Goal: Task Accomplishment & Management: Manage account settings

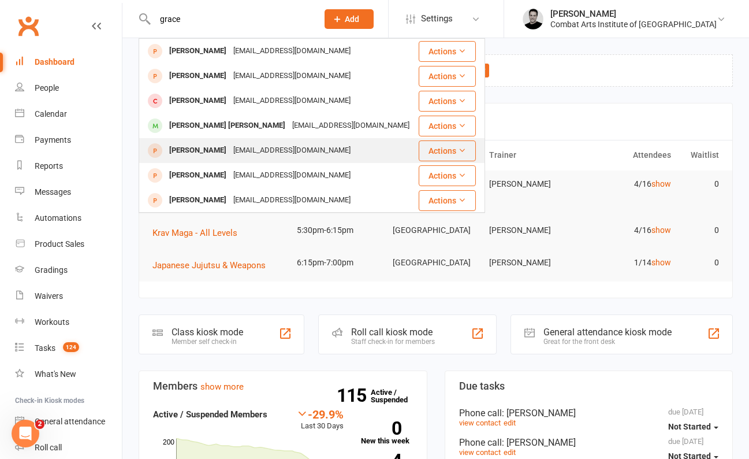
type input "grace"
click at [187, 142] on div "[PERSON_NAME]" at bounding box center [198, 150] width 64 height 17
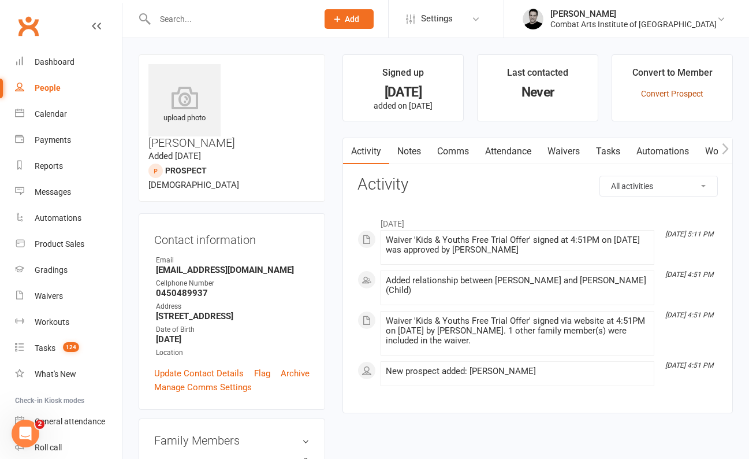
click at [679, 94] on link "Convert Prospect" at bounding box center [672, 93] width 62 height 9
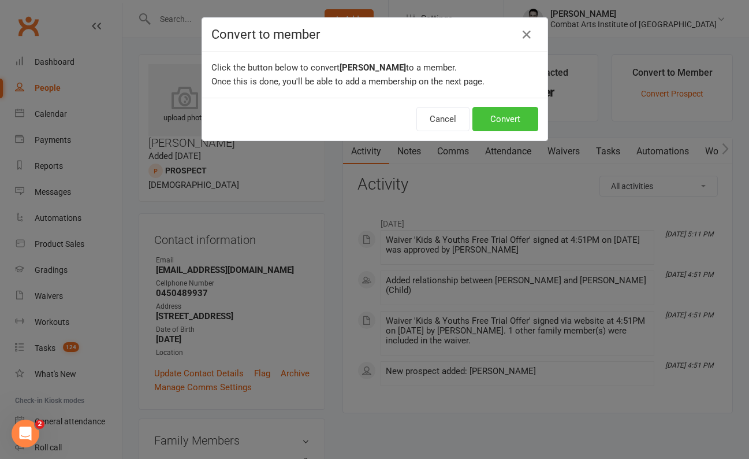
click at [519, 116] on button "Convert" at bounding box center [506, 119] width 66 height 24
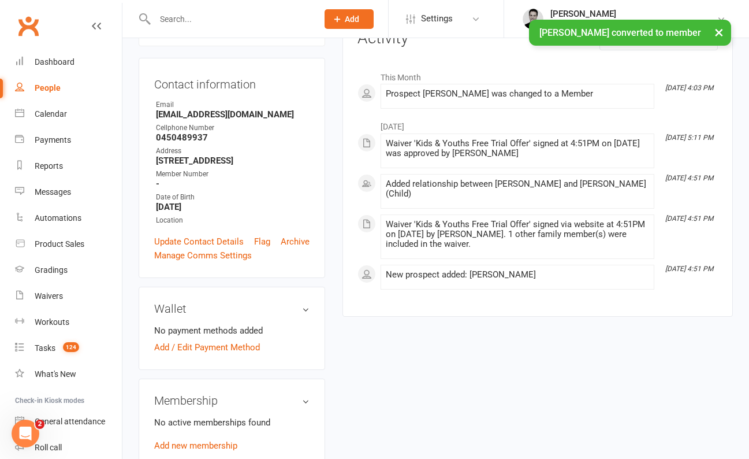
scroll to position [160, 0]
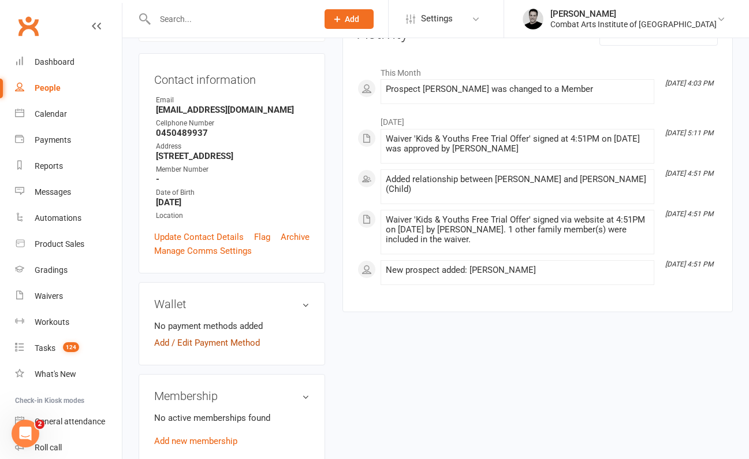
click at [243, 336] on link "Add / Edit Payment Method" at bounding box center [207, 343] width 106 height 14
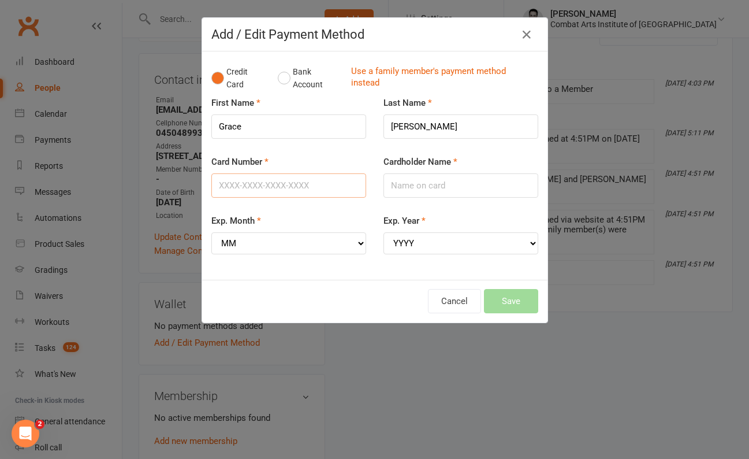
click at [249, 185] on input "Card Number" at bounding box center [288, 185] width 155 height 24
type input "[CREDIT_CARD_NUMBER]"
click at [393, 181] on input "Cardholder Name" at bounding box center [461, 185] width 155 height 24
type input "Miss [PERSON_NAME]"
click at [286, 246] on select "MM 01 02 03 04 05 06 07 08 09 10 11 12" at bounding box center [288, 243] width 155 height 22
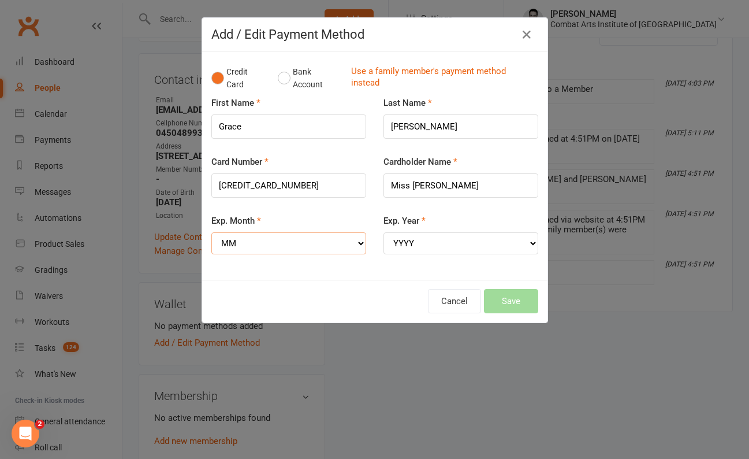
select select "11"
click at [433, 236] on select "YYYY 2025 2026 2027 2028 2029 2030 2031 2032 2033 2034" at bounding box center [461, 243] width 155 height 22
select select "2027"
click at [505, 304] on button "Save" at bounding box center [511, 301] width 54 height 24
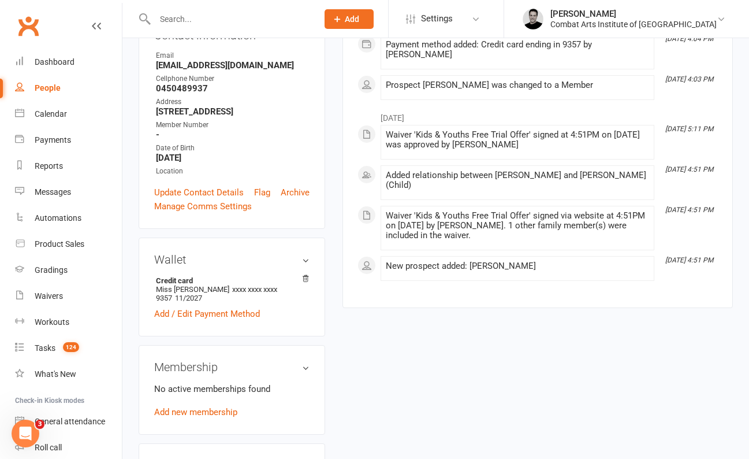
scroll to position [221, 0]
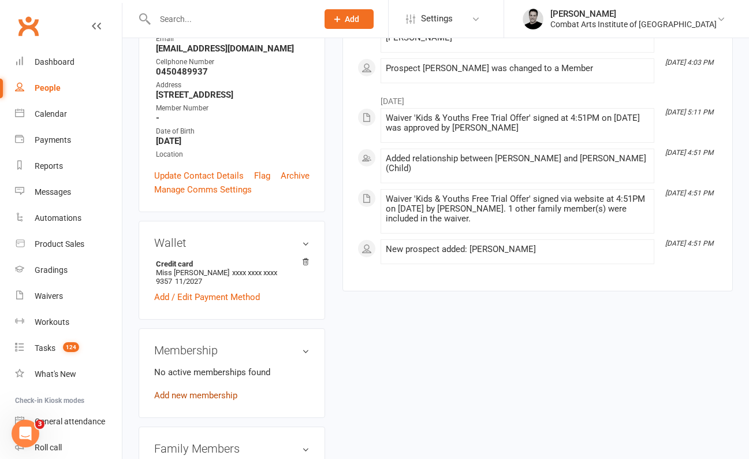
click at [206, 390] on link "Add new membership" at bounding box center [195, 395] width 83 height 10
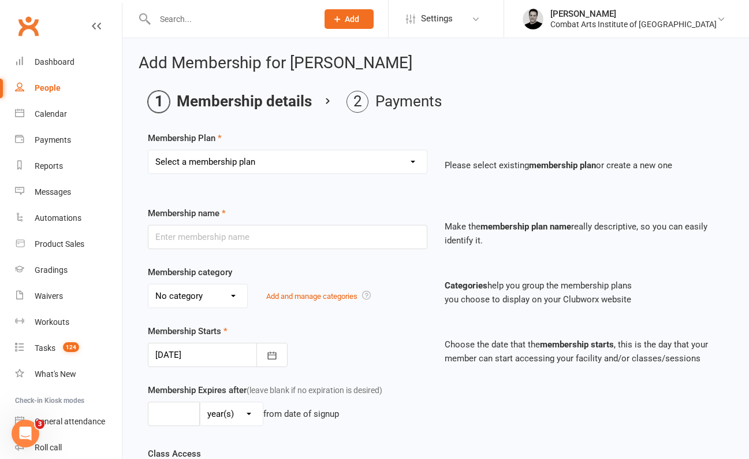
click at [314, 158] on select "Select a membership plan Create new Membership Plan CAIA 14-Day Kickstarter Pro…" at bounding box center [287, 161] width 278 height 23
select select "11"
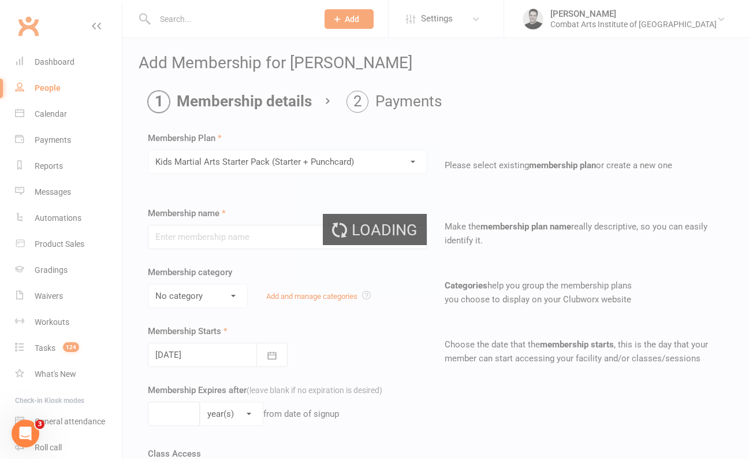
type input "Kids Martial Arts Starter Pack (Starter + Punchcard)"
select select "2"
type input "16"
type input "10"
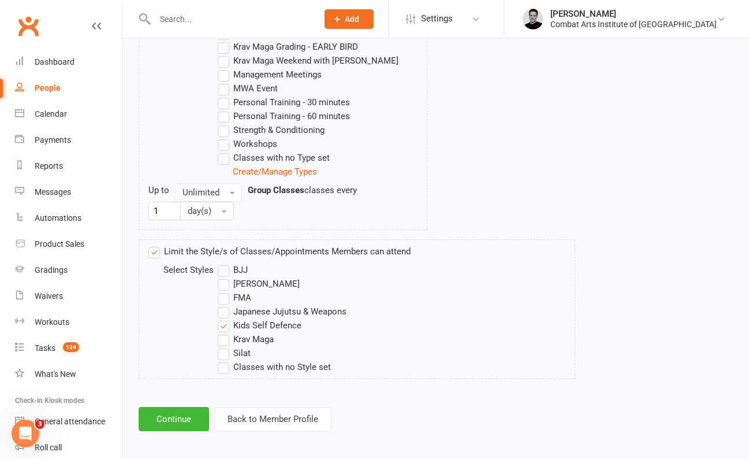
scroll to position [707, 0]
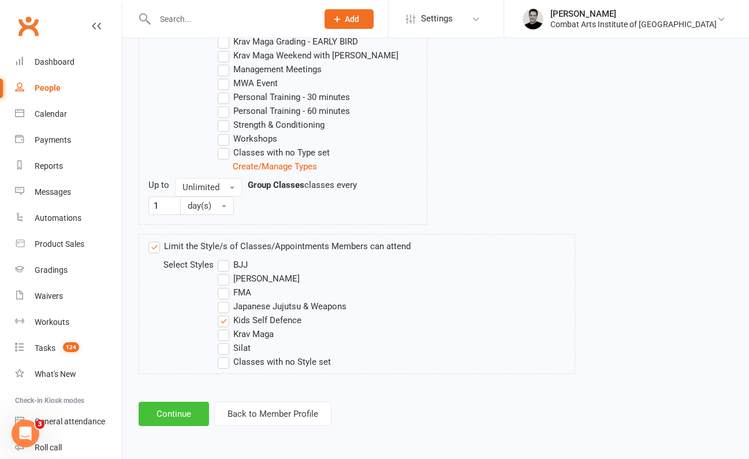
click at [191, 406] on button "Continue" at bounding box center [174, 414] width 70 height 24
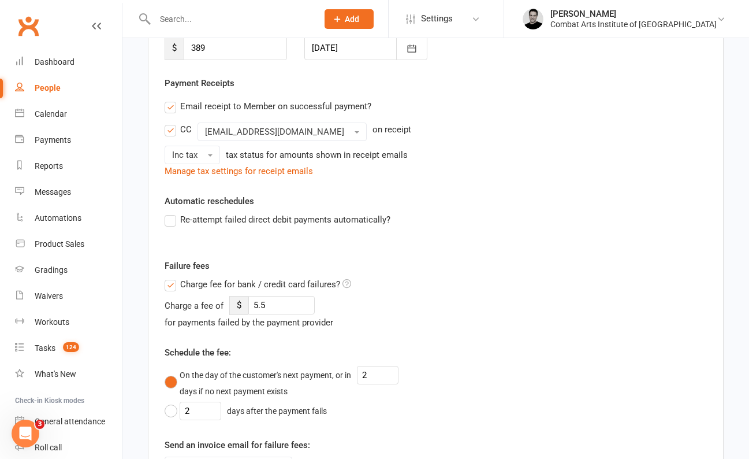
scroll to position [156, 0]
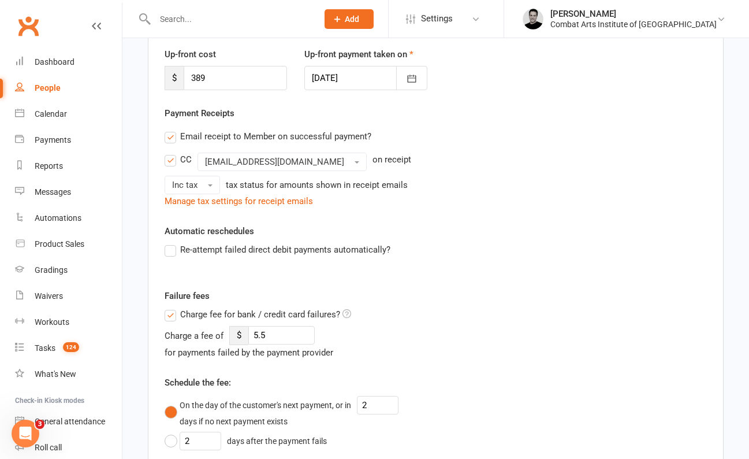
click at [173, 250] on label "Re-attempt failed direct debit payments automatically?" at bounding box center [278, 250] width 226 height 14
click at [172, 243] on input "Re-attempt failed direct debit payments automatically?" at bounding box center [169, 243] width 8 height 0
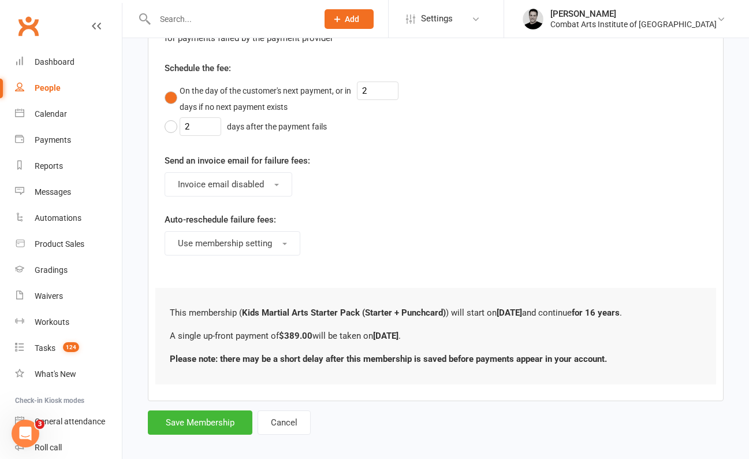
scroll to position [527, 0]
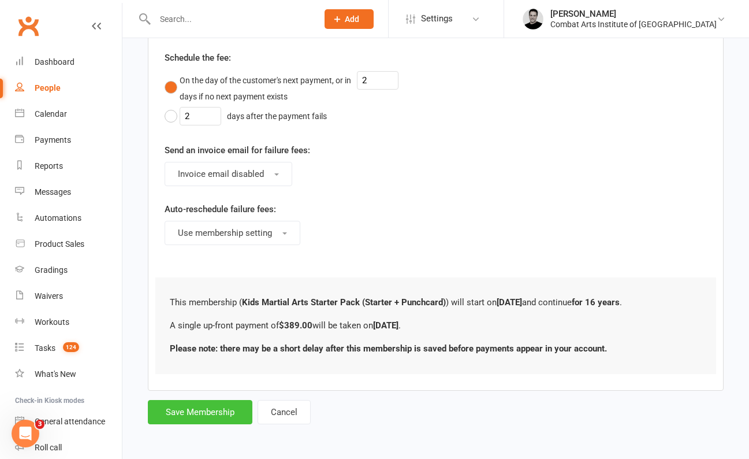
click at [205, 412] on button "Save Membership" at bounding box center [200, 412] width 105 height 24
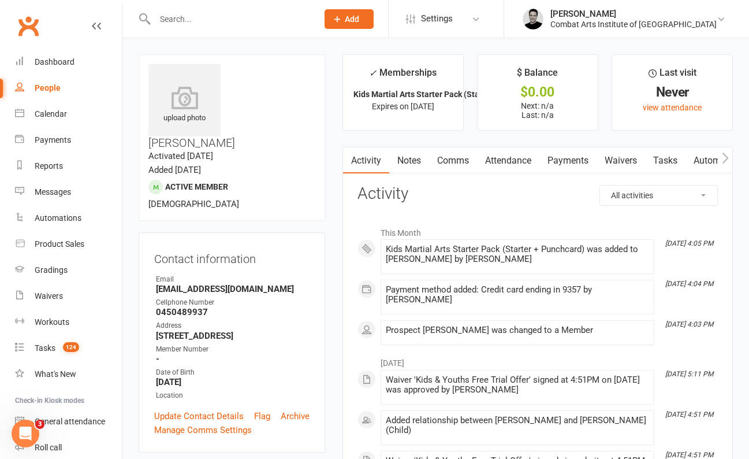
click at [728, 162] on icon "button" at bounding box center [725, 158] width 7 height 12
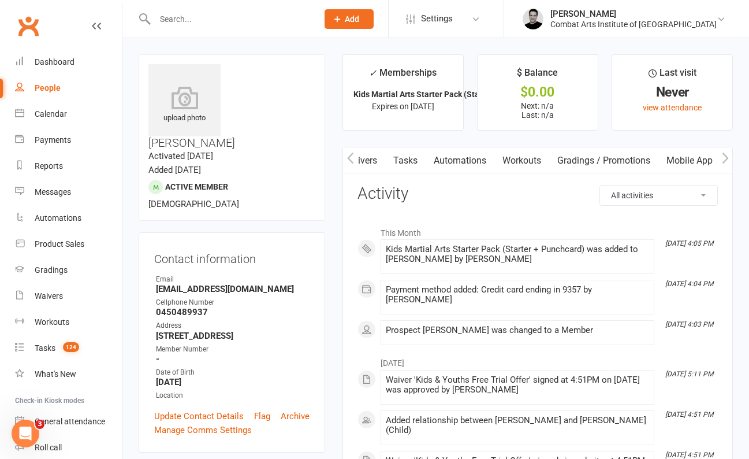
click at [691, 158] on link "Mobile App" at bounding box center [690, 160] width 62 height 27
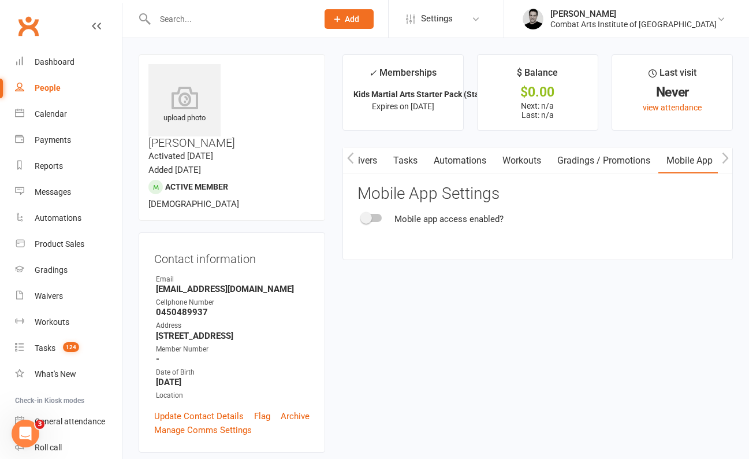
click at [370, 218] on span at bounding box center [366, 218] width 12 height 12
click at [362, 216] on input "checkbox" at bounding box center [362, 216] width 0 height 0
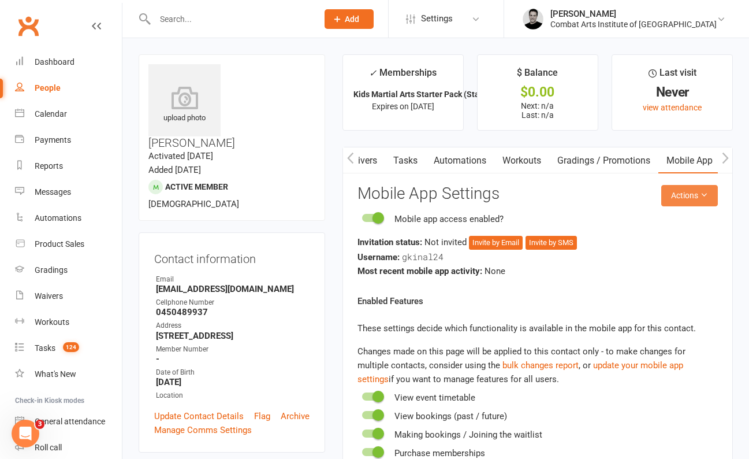
click at [683, 199] on button "Actions" at bounding box center [689, 195] width 57 height 21
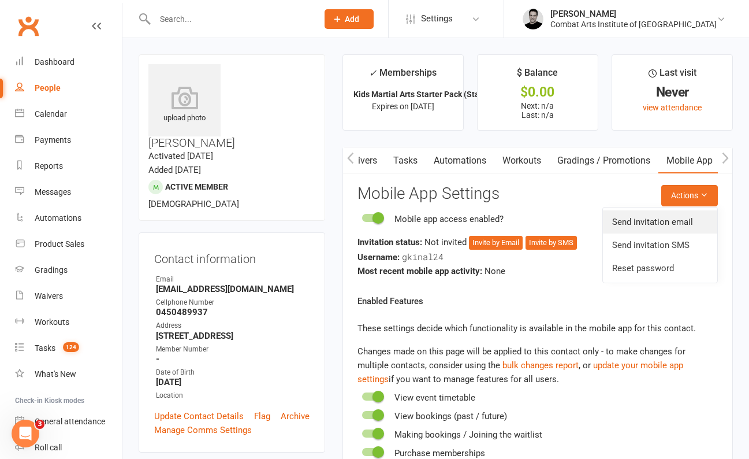
click at [663, 221] on link "Send invitation email" at bounding box center [660, 221] width 114 height 23
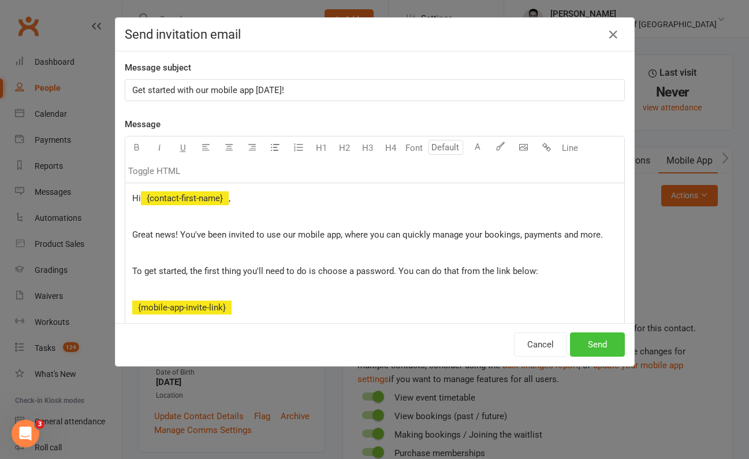
click at [590, 348] on button "Send" at bounding box center [597, 344] width 55 height 24
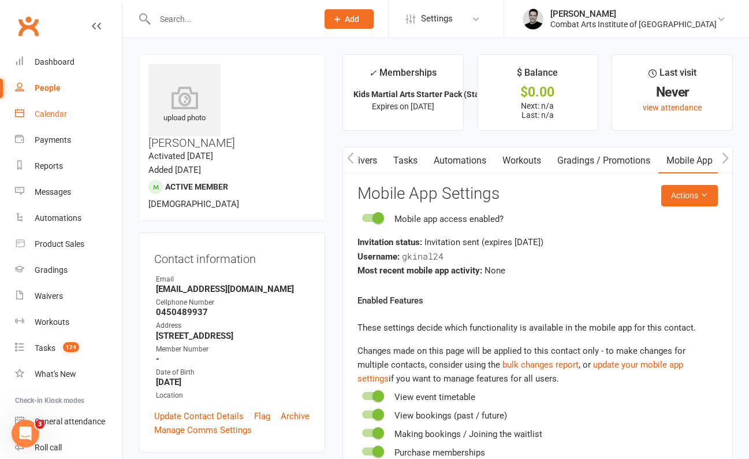
click at [60, 114] on div "Calendar" at bounding box center [51, 113] width 32 height 9
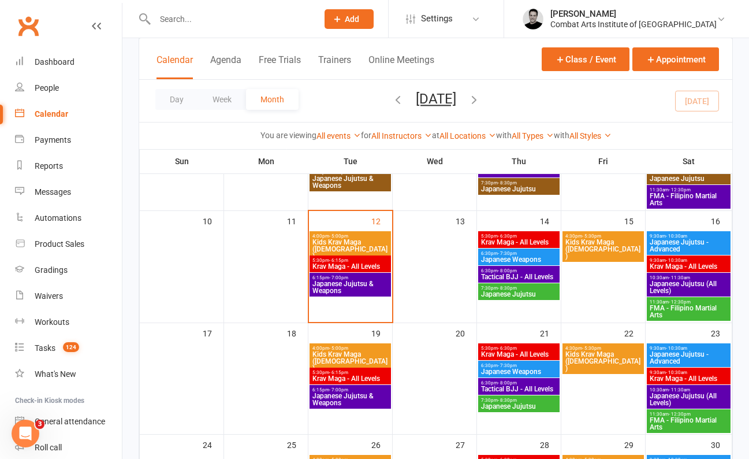
scroll to position [225, 0]
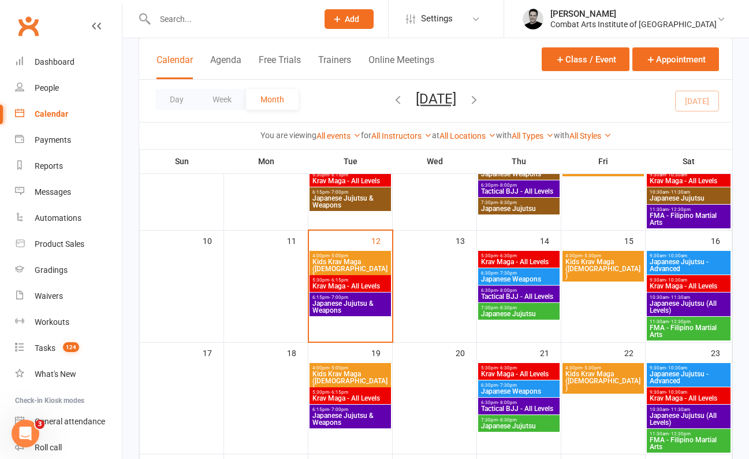
click at [353, 263] on span "Kids Krav Maga ([DEMOGRAPHIC_DATA])" at bounding box center [350, 268] width 77 height 21
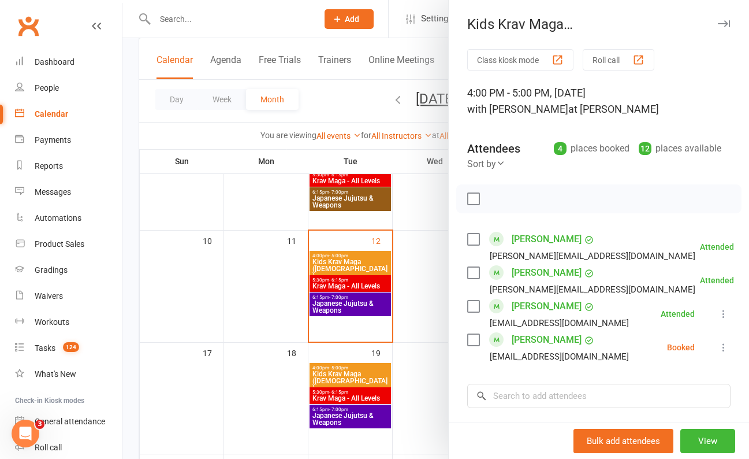
scroll to position [50, 0]
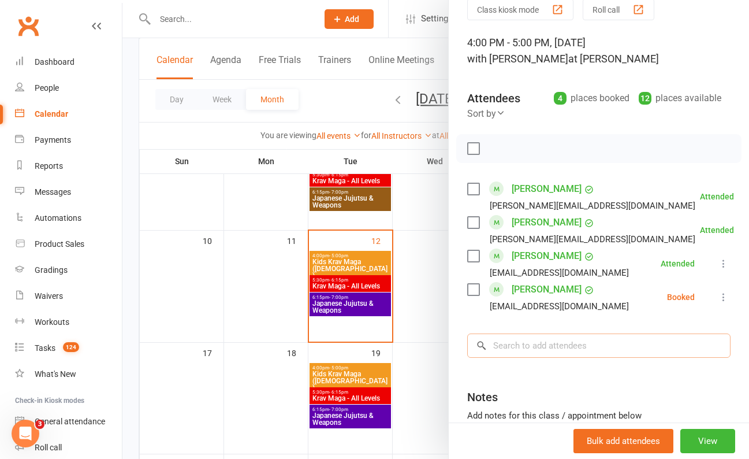
click at [511, 349] on input "search" at bounding box center [598, 345] width 263 height 24
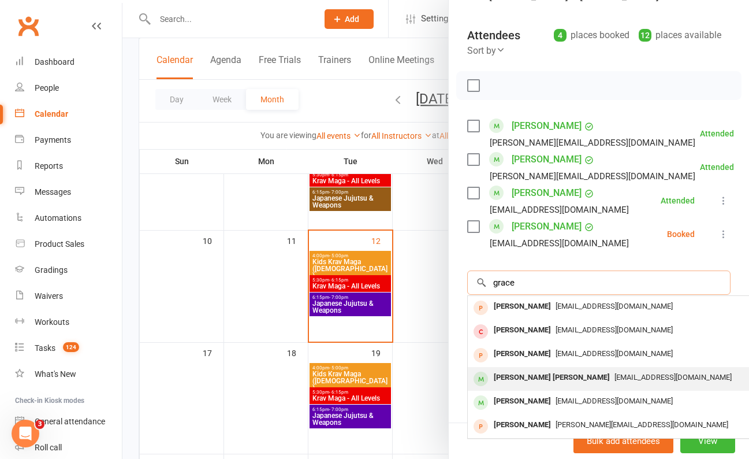
scroll to position [114, 0]
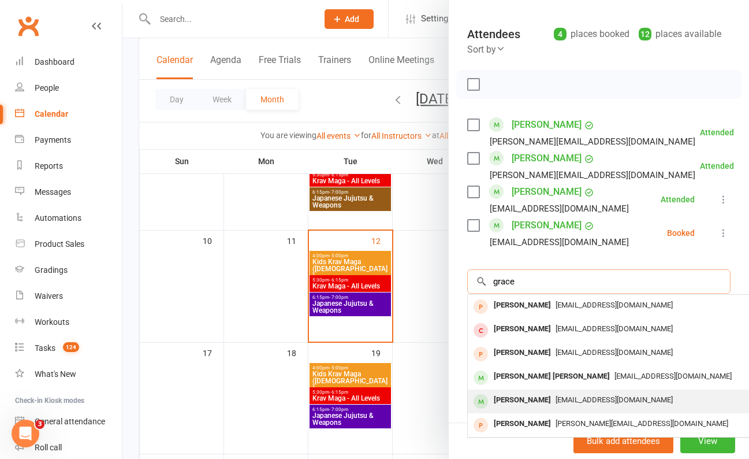
type input "grace"
click at [531, 407] on div "[PERSON_NAME]" at bounding box center [522, 400] width 66 height 17
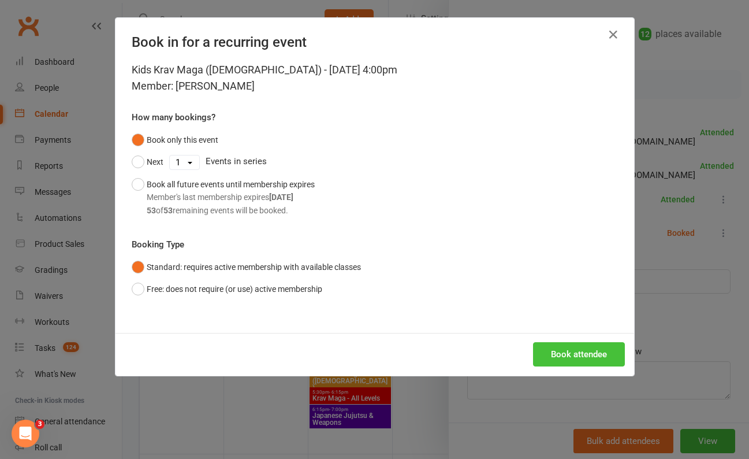
click at [583, 354] on button "Book attendee" at bounding box center [579, 354] width 92 height 24
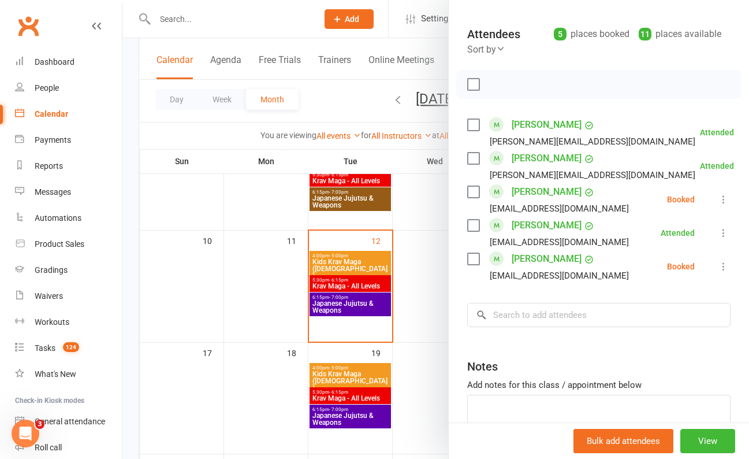
click at [303, 16] on div at bounding box center [435, 229] width 627 height 459
